Goal: Find specific page/section: Find specific page/section

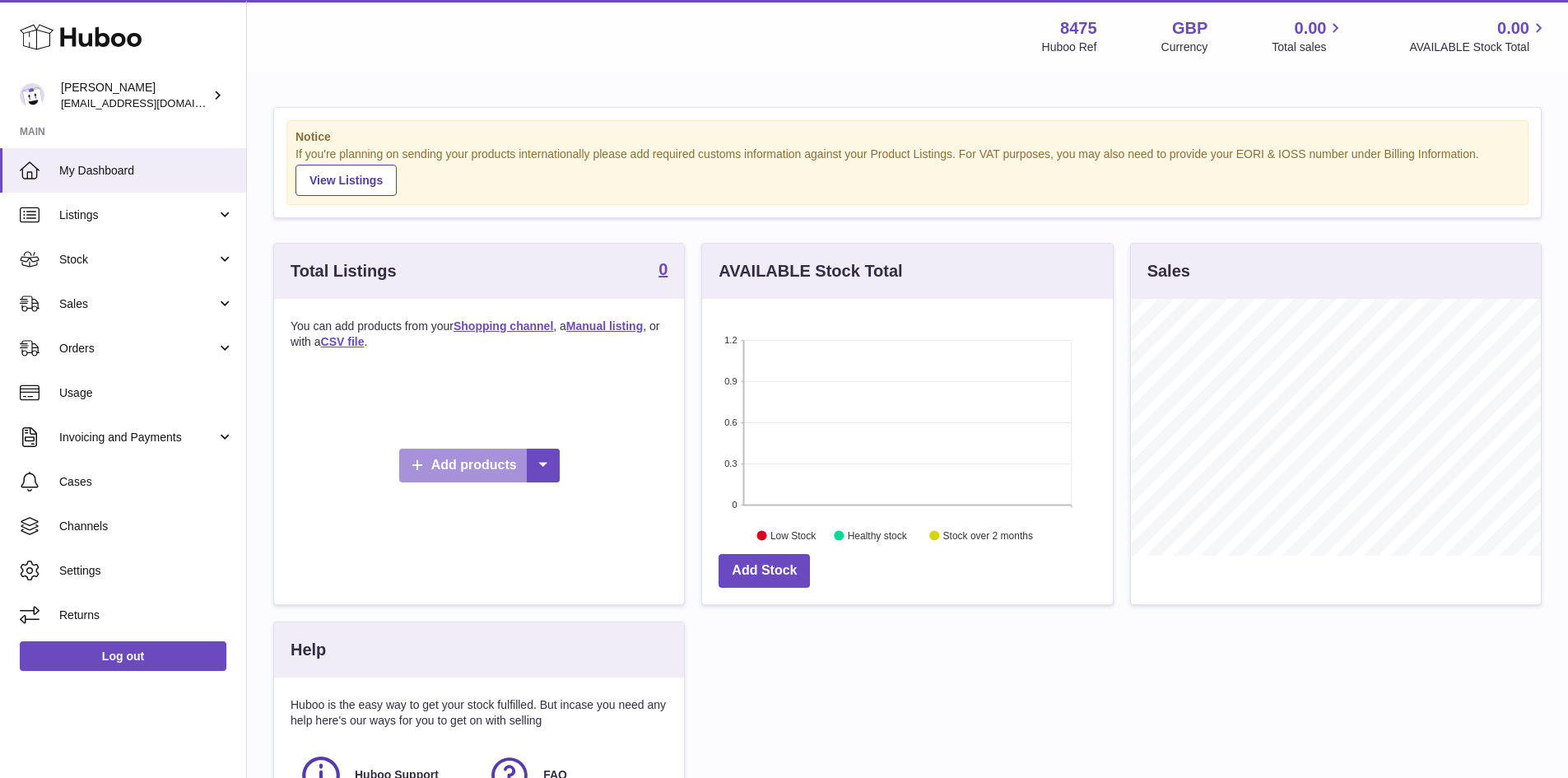
scroll to position [257, 411]
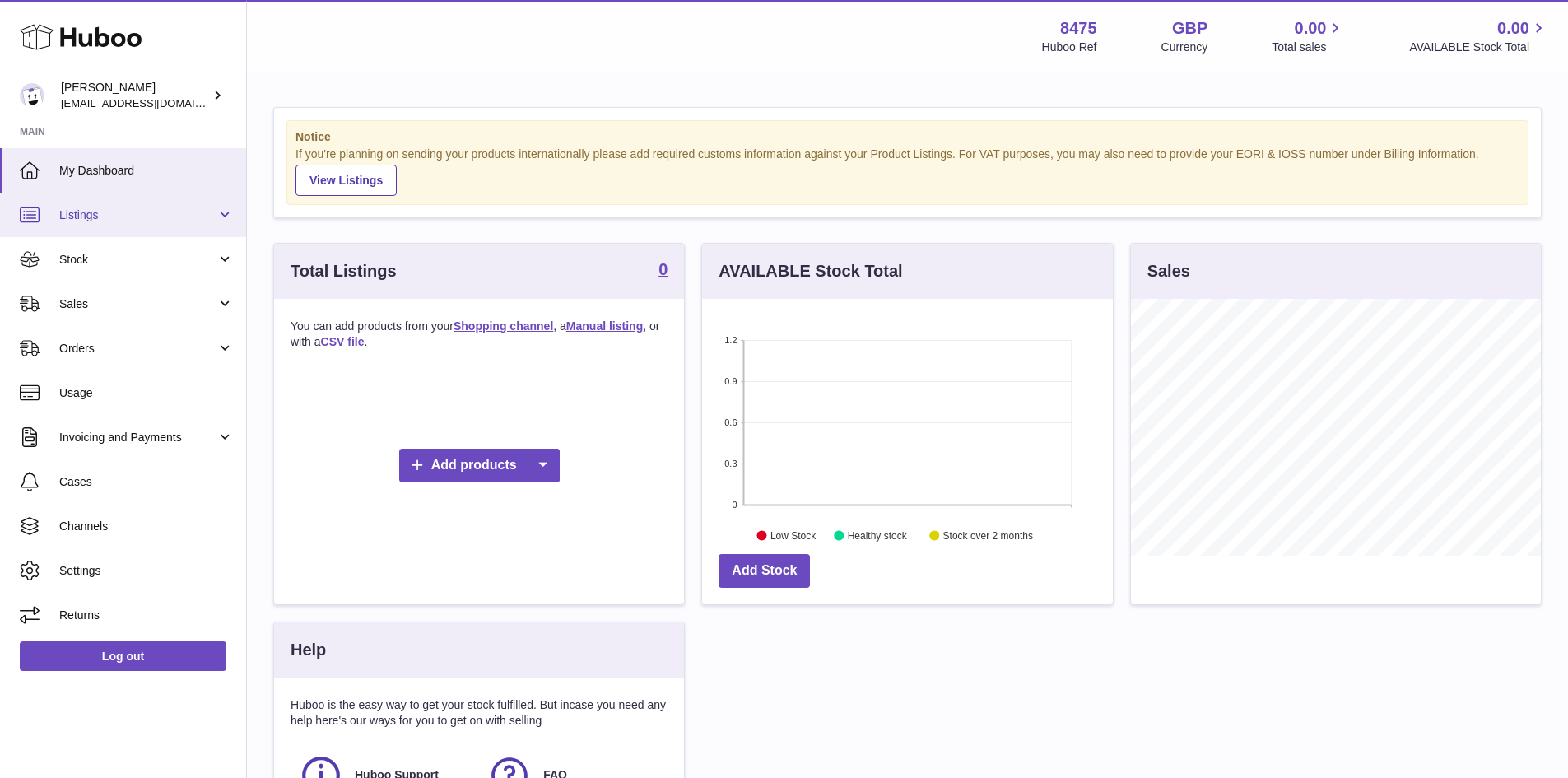
click at [98, 214] on span "Listings" at bounding box center [138, 215] width 157 height 15
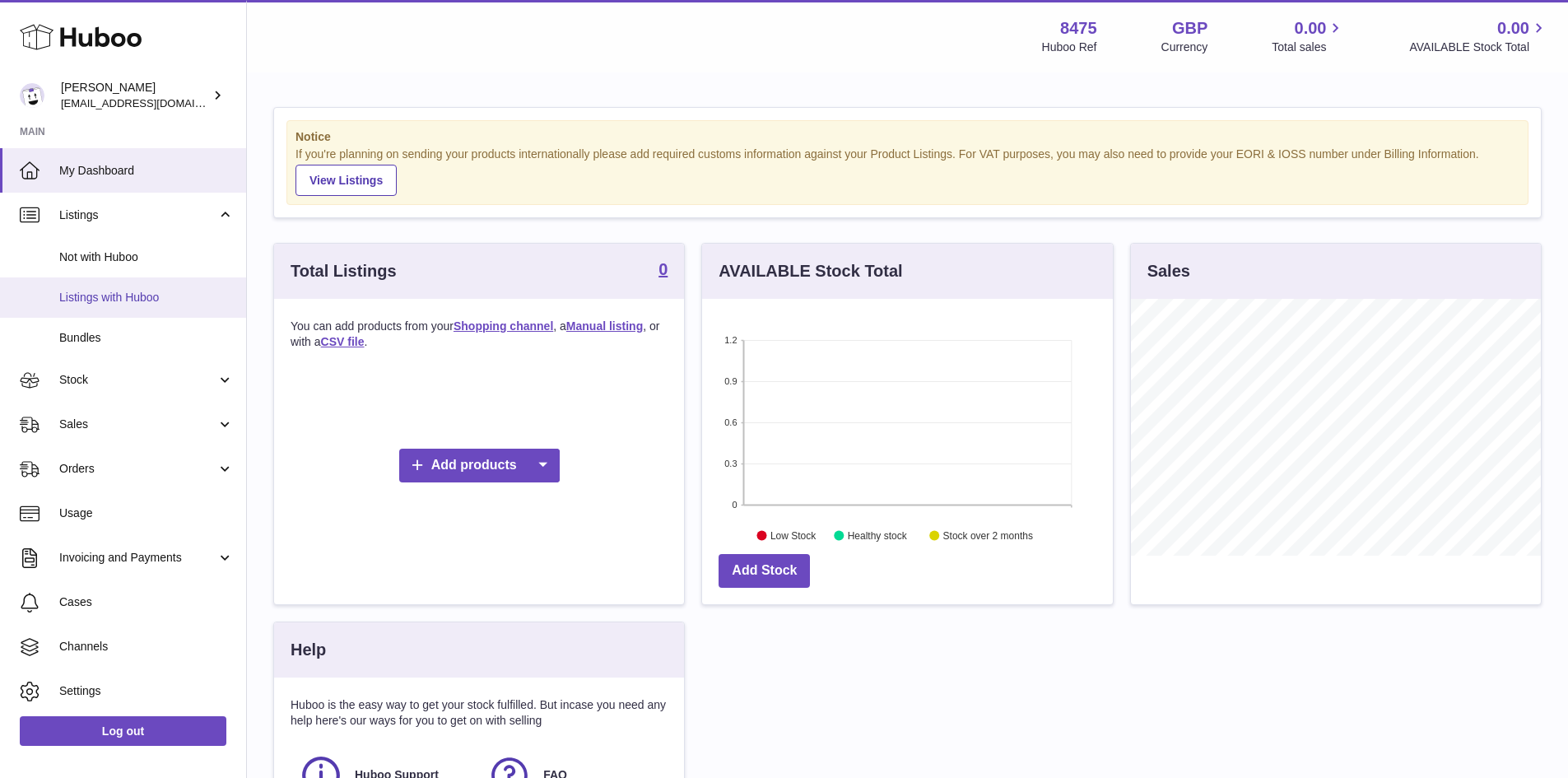
click at [111, 298] on span "Listings with Huboo" at bounding box center [146, 298] width 174 height 15
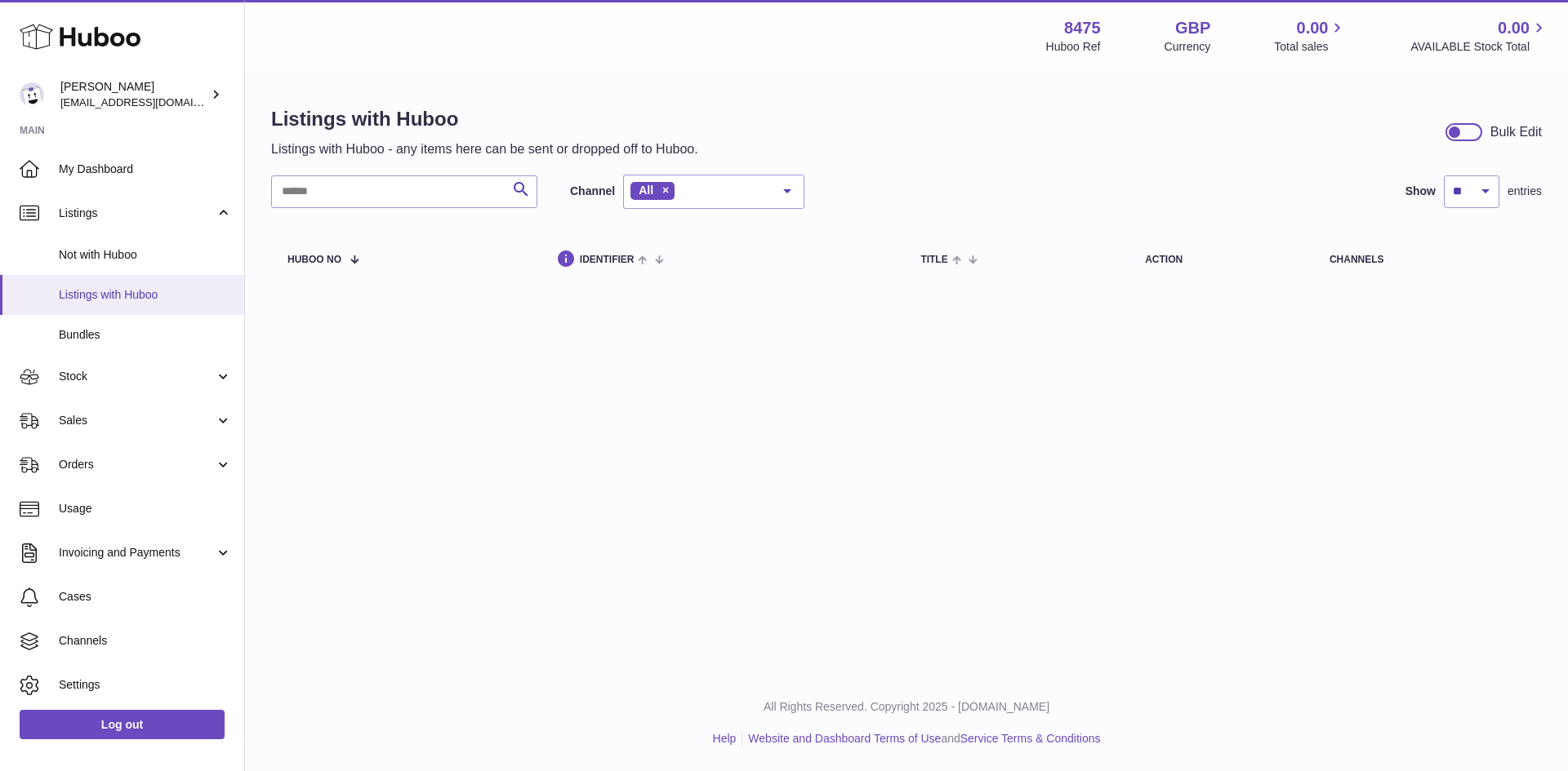
click at [188, 288] on span "Listings with Huboo" at bounding box center [145, 295] width 173 height 15
